Goal: Transaction & Acquisition: Purchase product/service

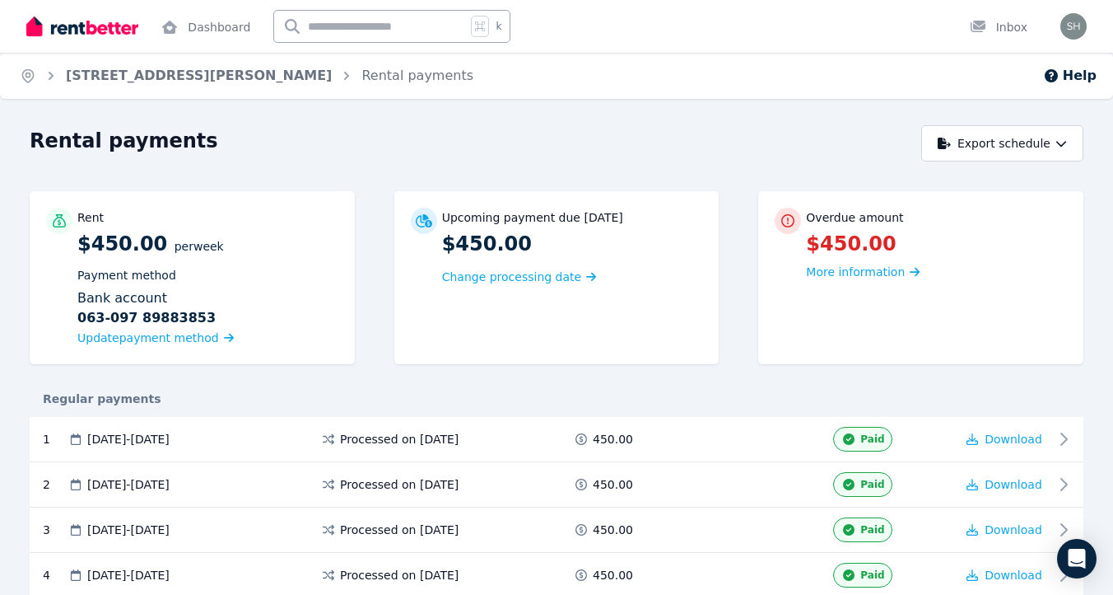
scroll to position [3901, 0]
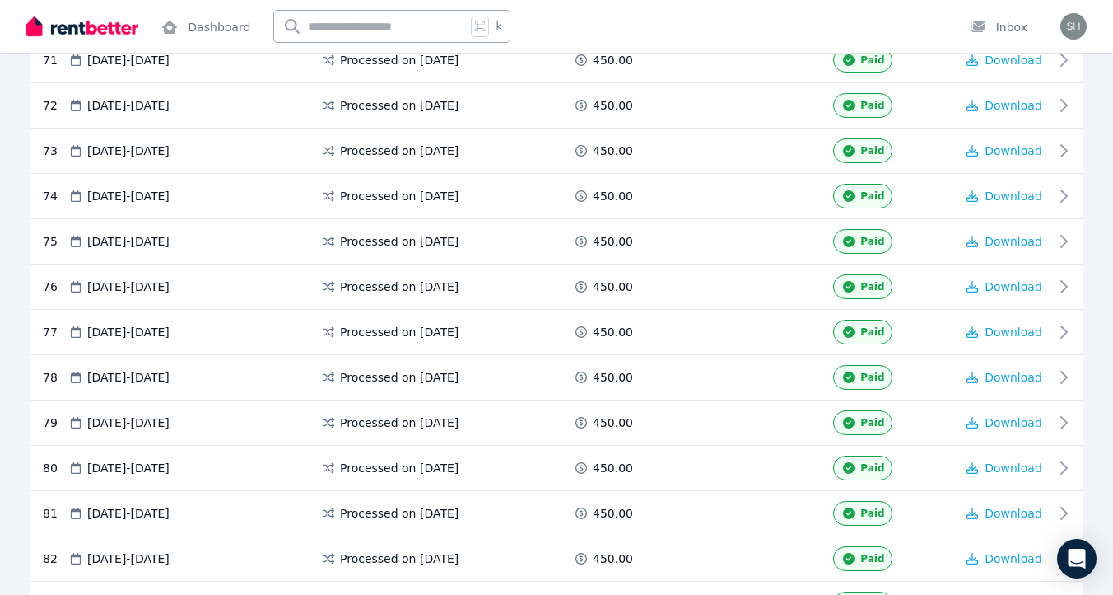
scroll to position [3901, 0]
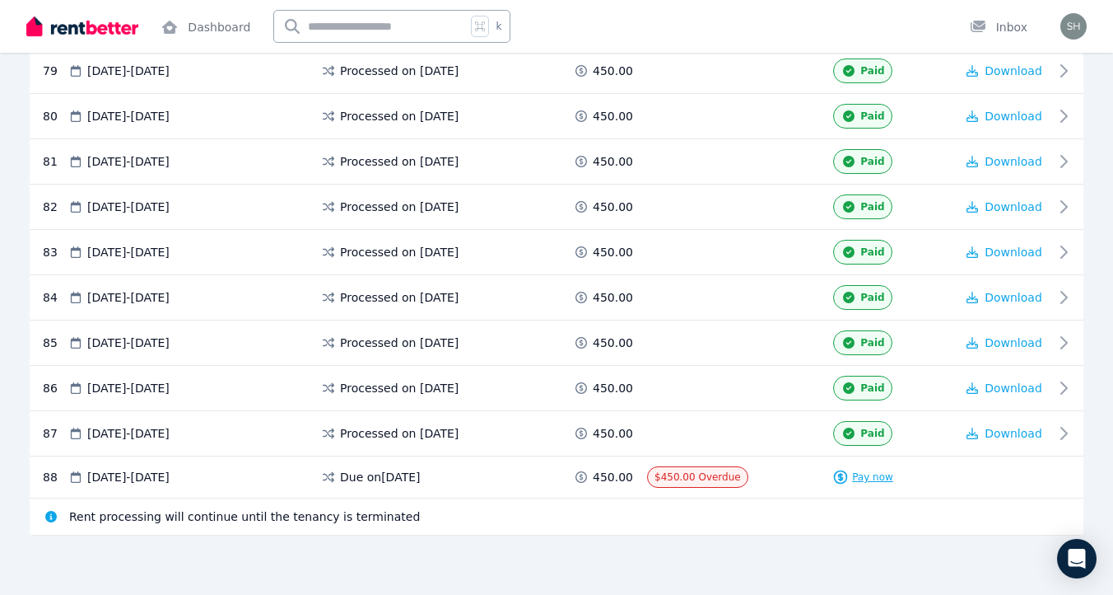
click at [864, 480] on span "Pay now" at bounding box center [872, 476] width 41 height 13
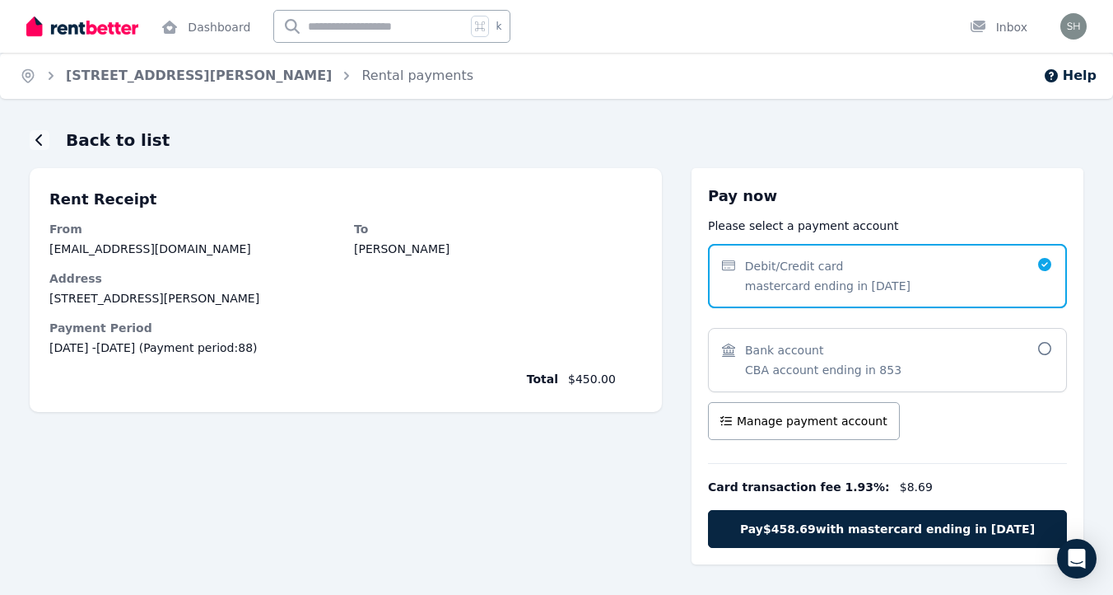
click at [897, 333] on div "Bank account CBA account ending in 853" at bounding box center [887, 360] width 359 height 64
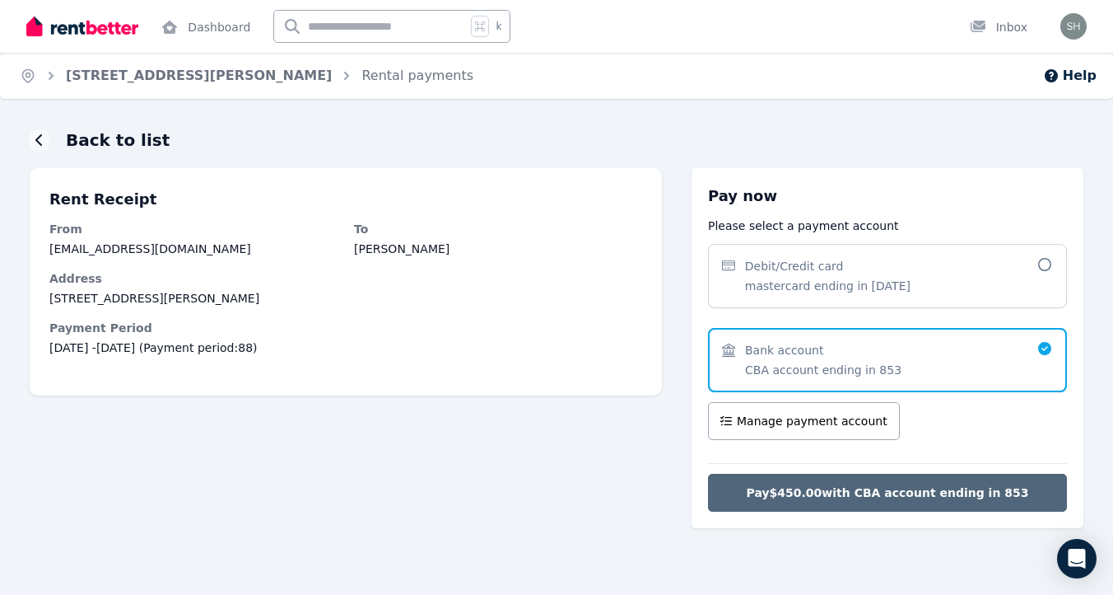
click at [860, 502] on button "Pay $450.00 with CBA account ending in 853" at bounding box center [887, 493] width 359 height 38
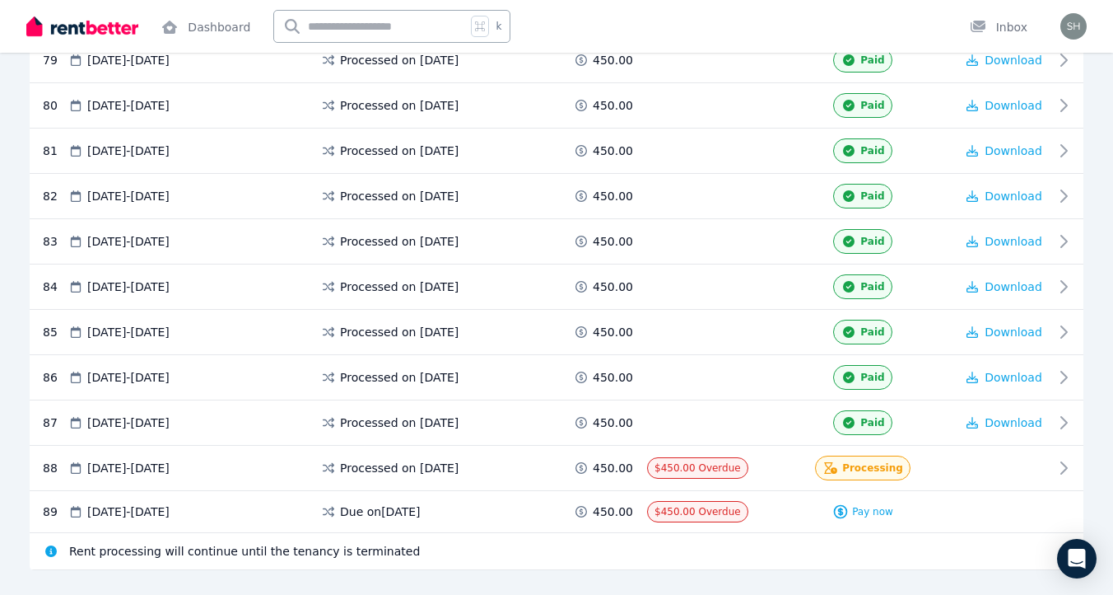
scroll to position [3947, 0]
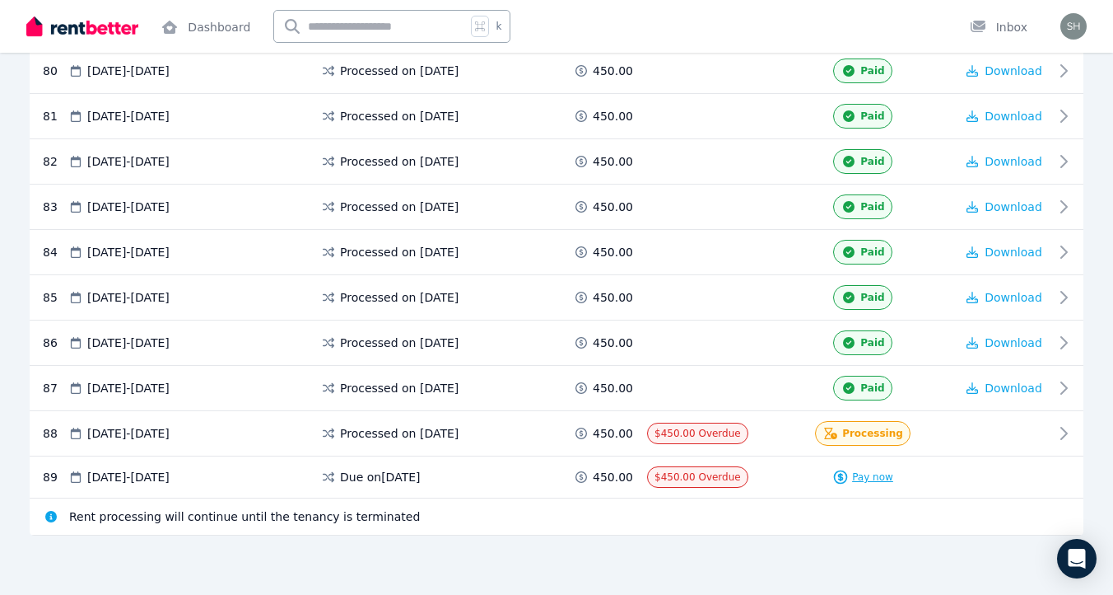
click at [861, 473] on span "Pay now" at bounding box center [872, 476] width 41 height 13
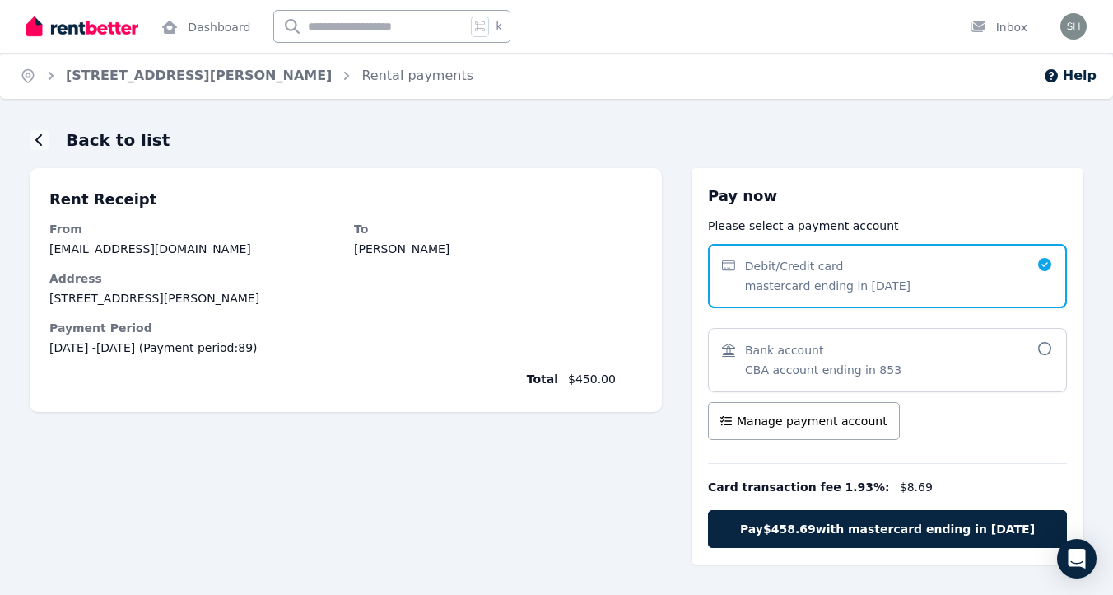
click at [864, 371] on span "CBA account ending in 853" at bounding box center [823, 370] width 156 height 16
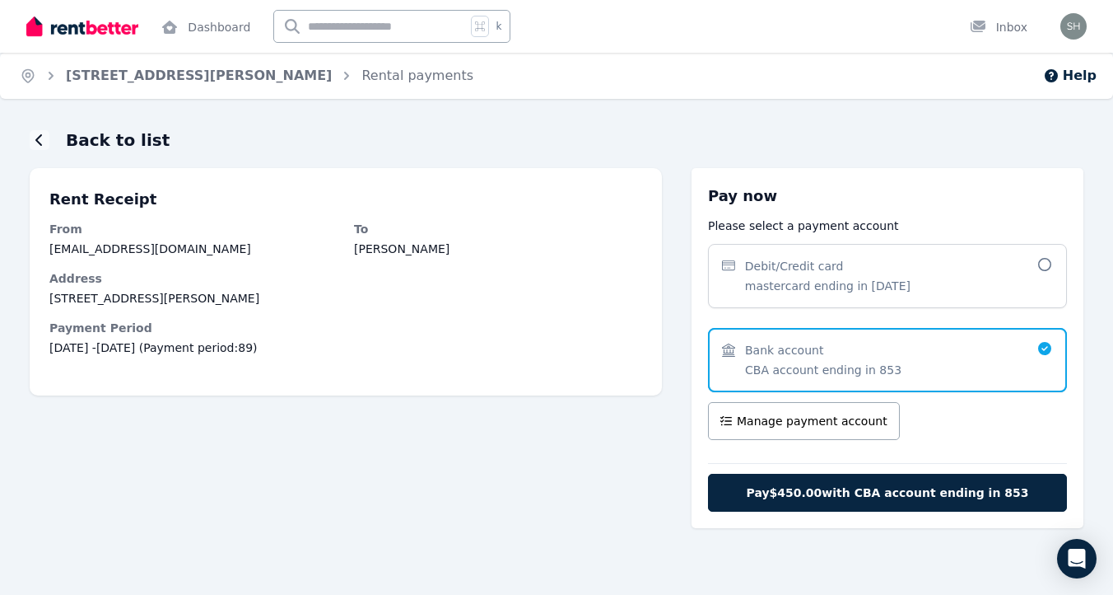
click at [867, 262] on div "Debit/Credit card" at bounding box center [828, 266] width 166 height 16
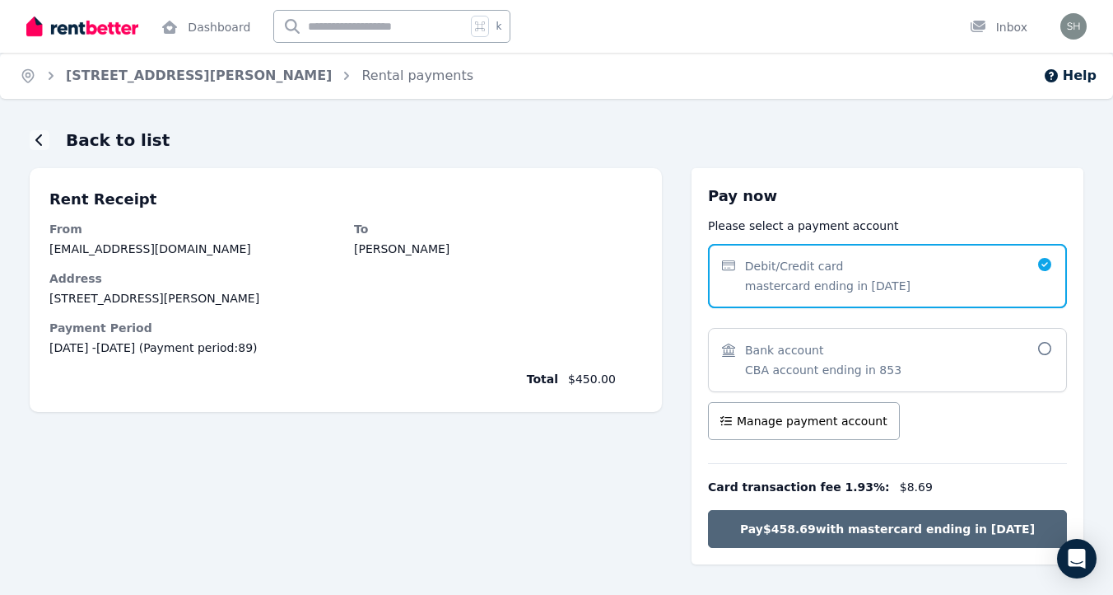
click at [895, 534] on span "Pay $458.69 with mastercard ending in 1917" at bounding box center [887, 529] width 295 height 16
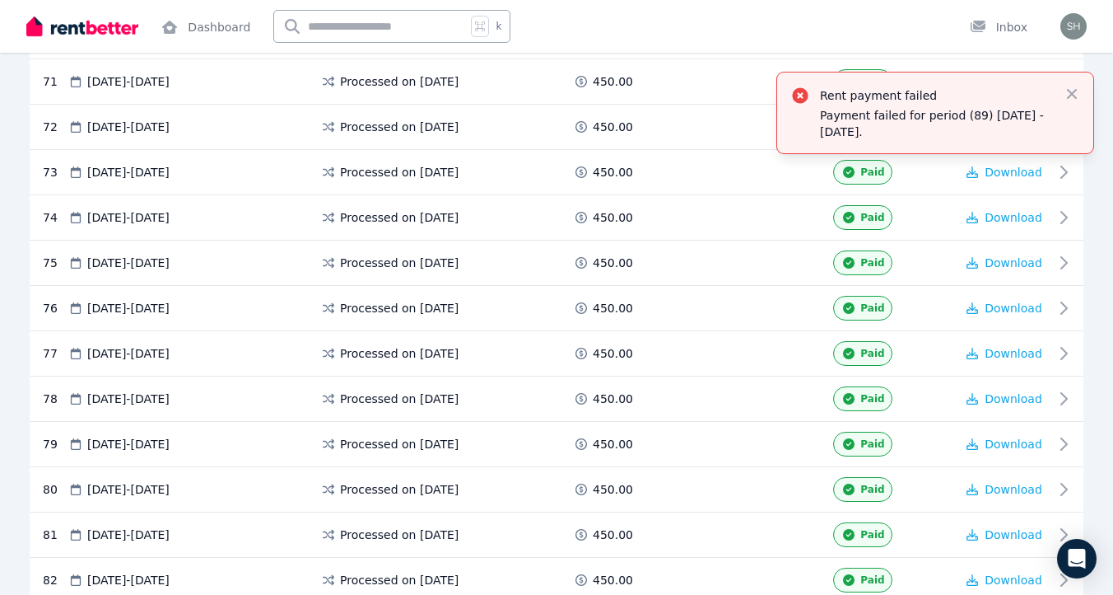
scroll to position [3945, 0]
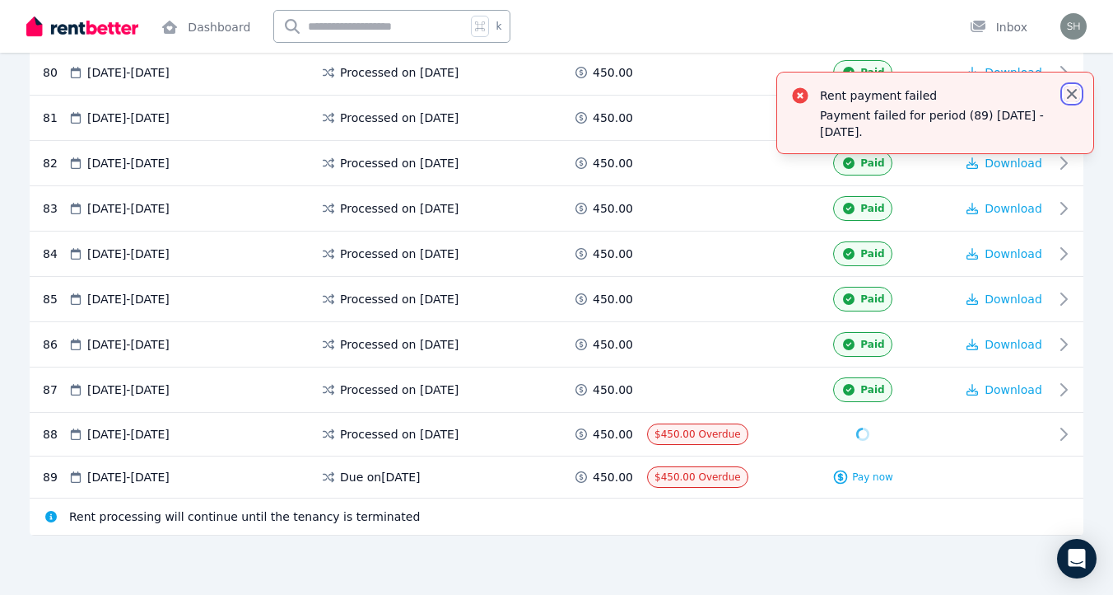
click at [1076, 96] on icon "button" at bounding box center [1072, 94] width 10 height 10
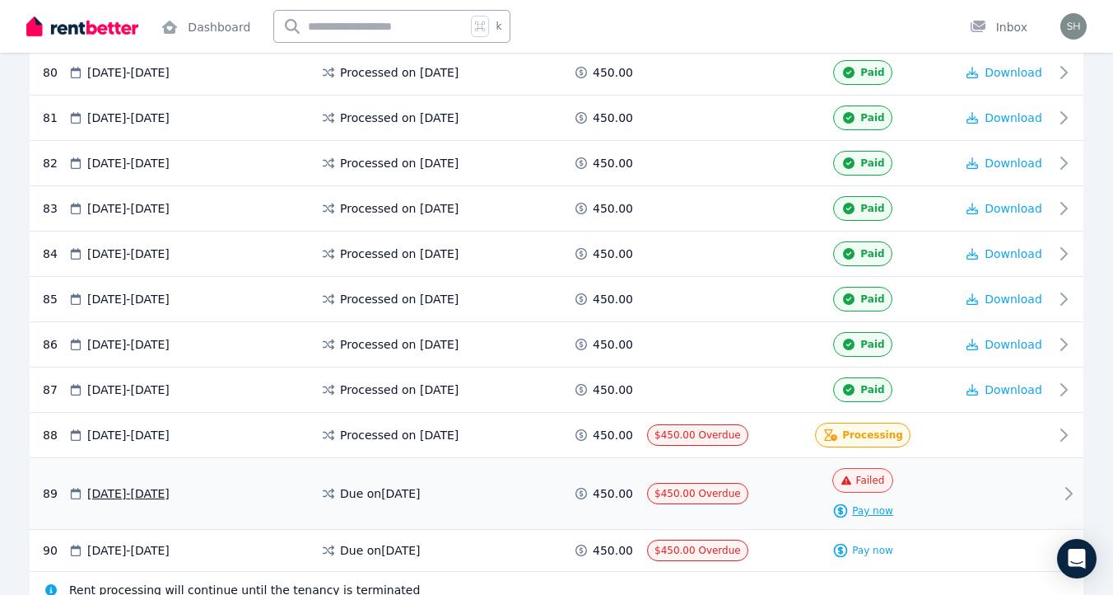
click at [879, 511] on span "Pay now" at bounding box center [872, 510] width 41 height 13
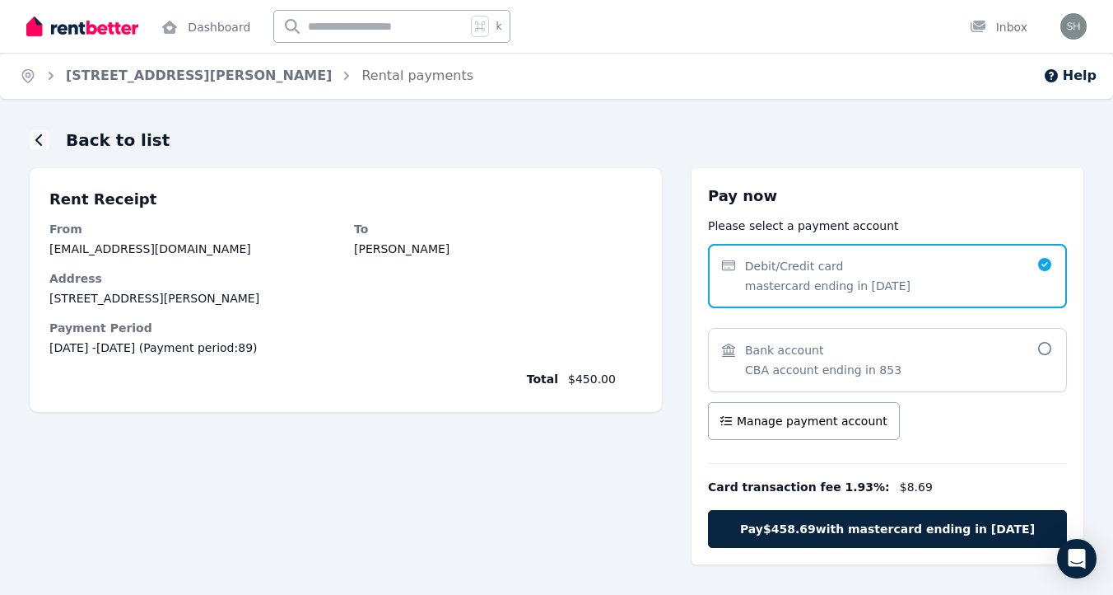
click at [869, 366] on span "CBA account ending in 853" at bounding box center [823, 370] width 156 height 16
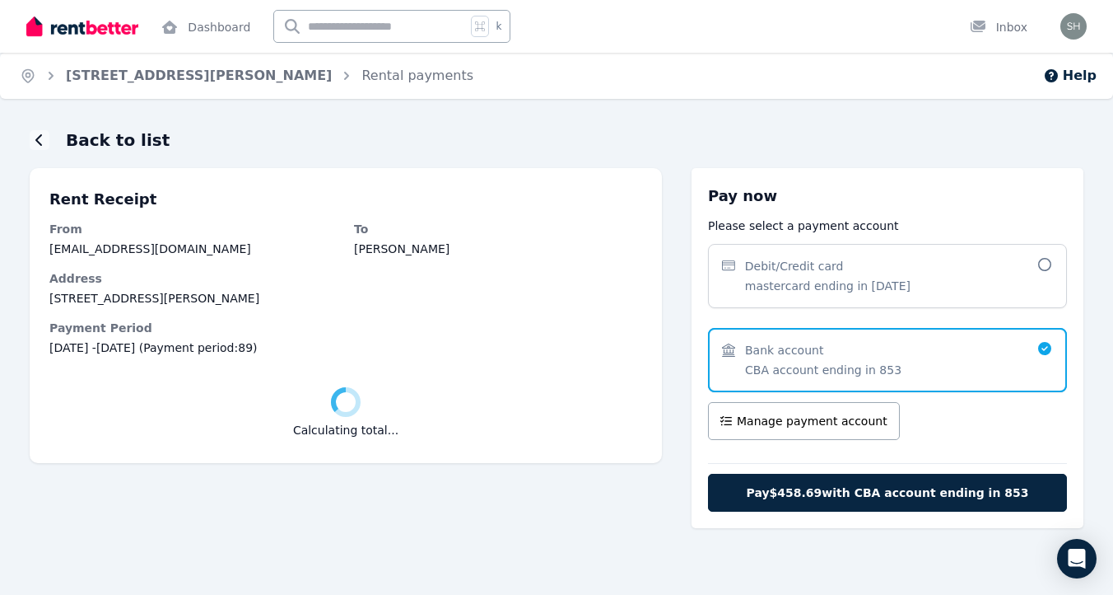
click at [856, 296] on div "Debit/Credit card mastercard ending in 1917" at bounding box center [887, 276] width 359 height 64
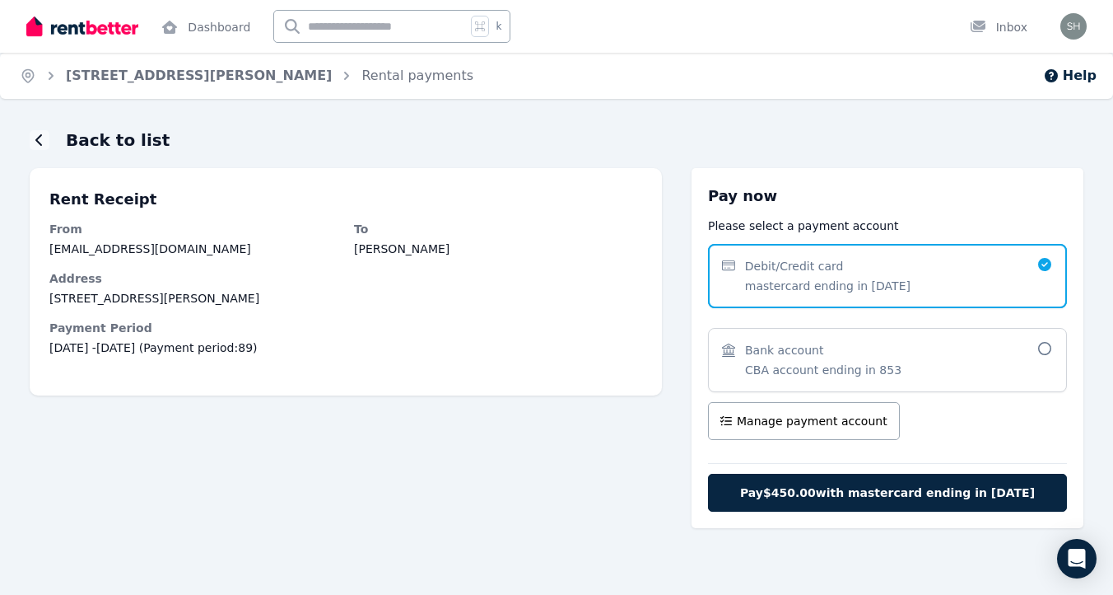
click at [852, 370] on span "CBA account ending in 853" at bounding box center [823, 370] width 156 height 16
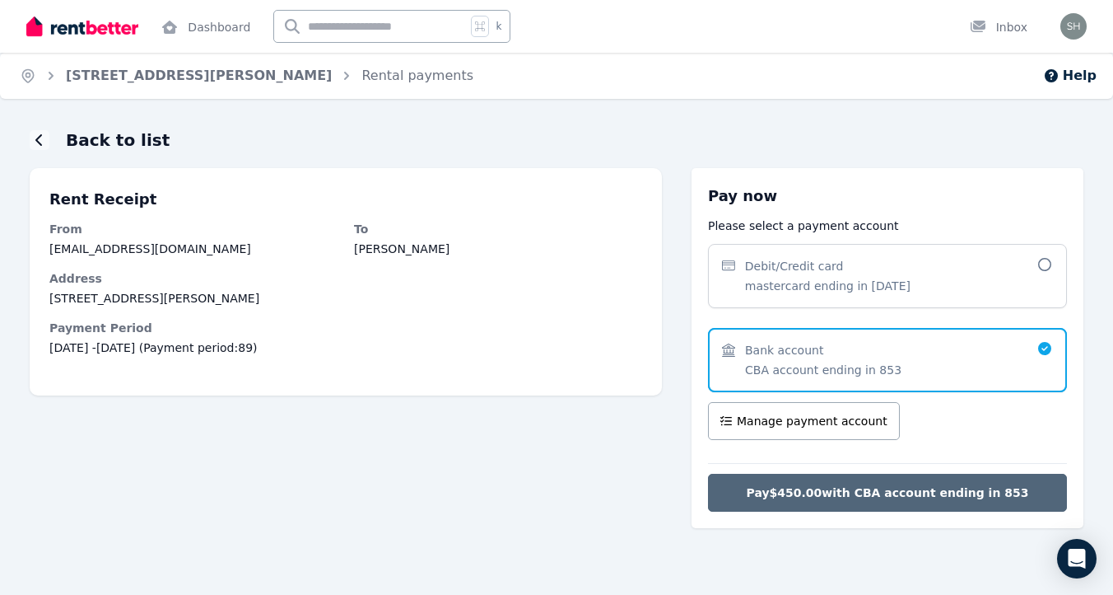
click at [885, 486] on span "Pay $450.00 with CBA account ending in 853" at bounding box center [888, 492] width 282 height 16
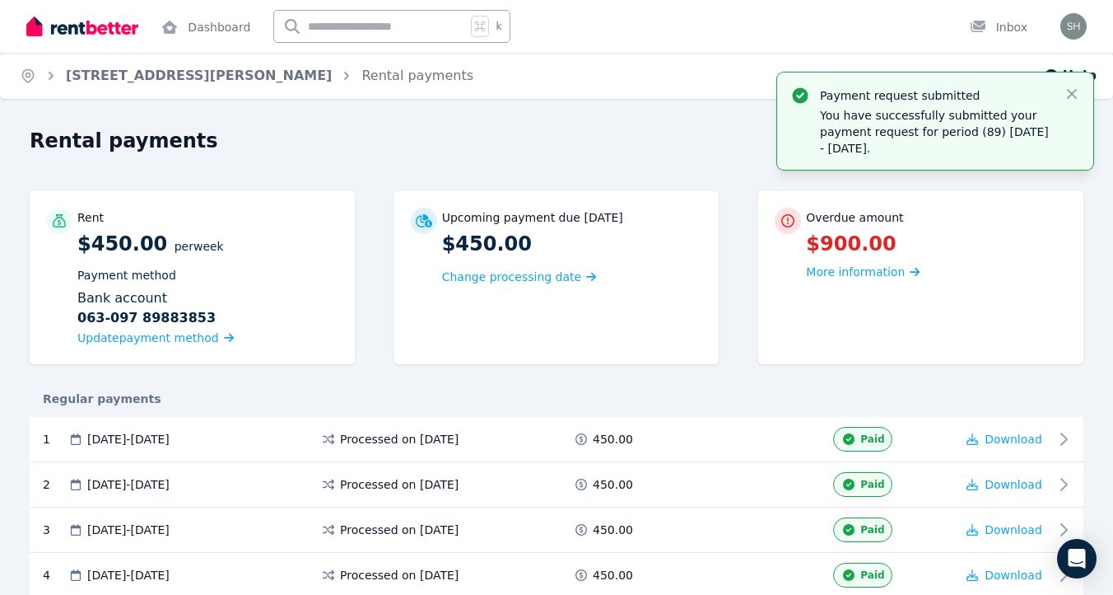
click at [43, 139] on h1 "Rental payments" at bounding box center [124, 141] width 189 height 26
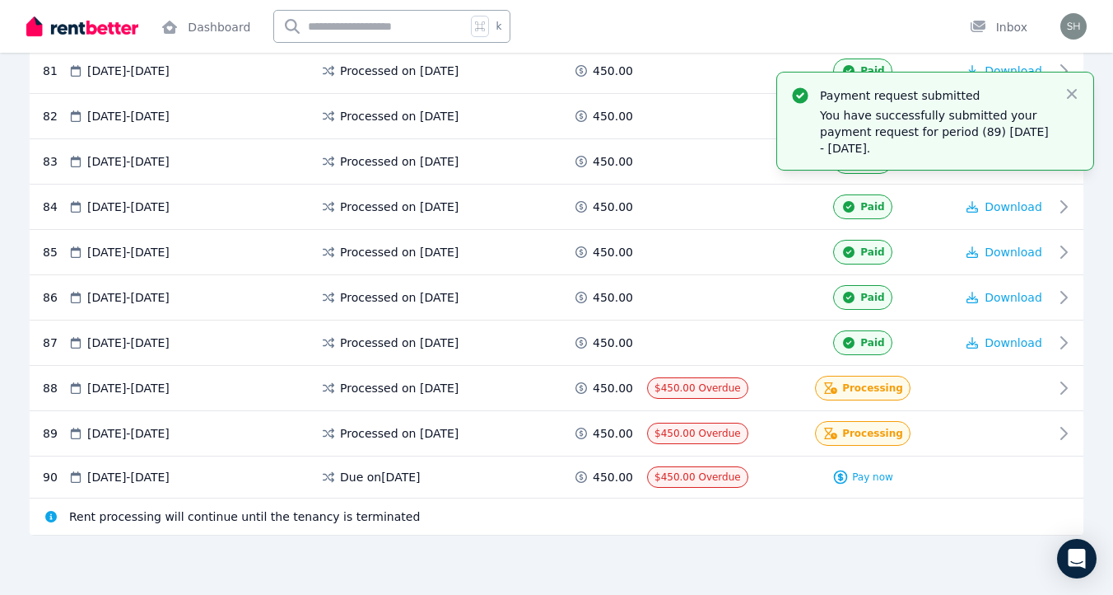
scroll to position [3992, 0]
